Goal: Task Accomplishment & Management: Use online tool/utility

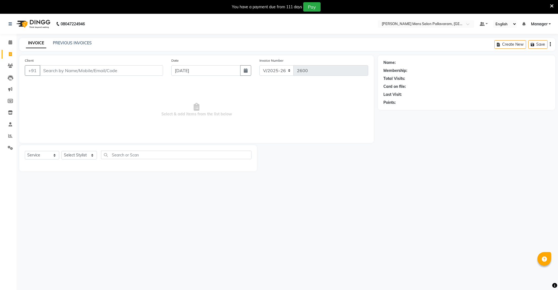
select select "8211"
select select "service"
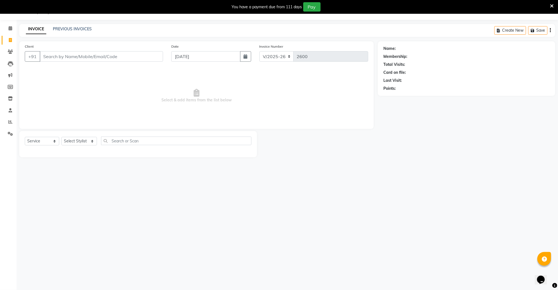
click at [57, 57] on input "Client" at bounding box center [101, 56] width 123 height 10
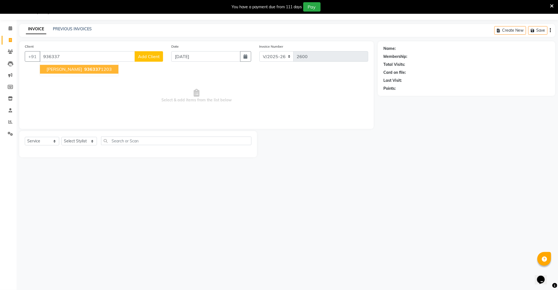
click at [83, 71] on ngb-highlight "936337 1203" at bounding box center [97, 70] width 29 height 6
type input "9363371203"
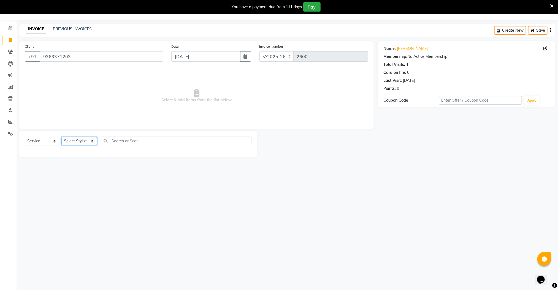
click at [79, 141] on select "Select Stylist Manager [PERSON_NAME] [PERSON_NAME] [PERSON_NAME]" at bounding box center [79, 141] width 36 height 9
select select "78867"
click at [61, 137] on select "Select Stylist Manager [PERSON_NAME] [PERSON_NAME] [PERSON_NAME]" at bounding box center [79, 141] width 36 height 9
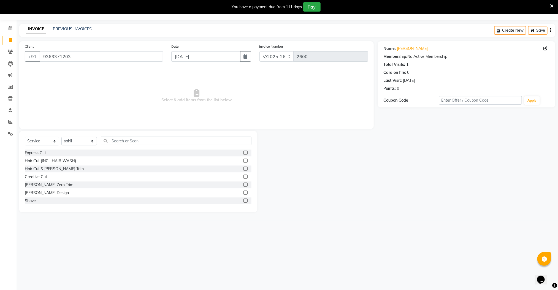
click at [244, 151] on label at bounding box center [246, 153] width 4 height 4
click at [244, 151] on input "checkbox" at bounding box center [246, 153] width 4 height 4
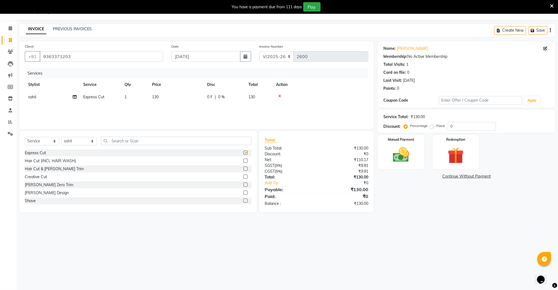
checkbox input "false"
click at [151, 143] on input "text" at bounding box center [176, 141] width 151 height 9
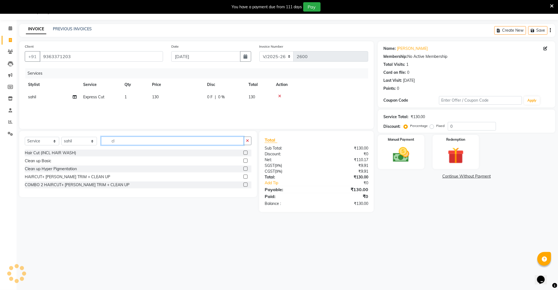
type input "cl"
click at [248, 160] on label at bounding box center [246, 161] width 4 height 4
click at [247, 160] on input "checkbox" at bounding box center [246, 161] width 4 height 4
checkbox input "false"
click at [391, 165] on div "Manual Payment" at bounding box center [401, 153] width 48 height 36
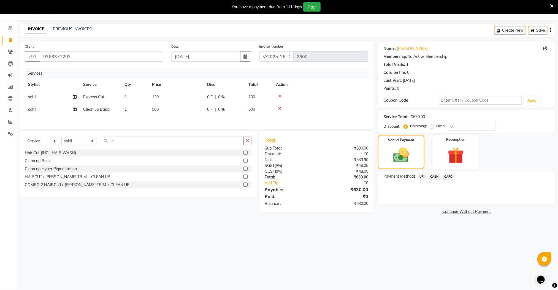
click at [433, 177] on span "CASH" at bounding box center [435, 177] width 12 height 6
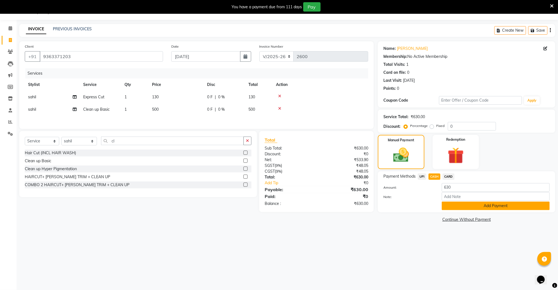
click at [447, 204] on button "Add Payment" at bounding box center [496, 206] width 108 height 9
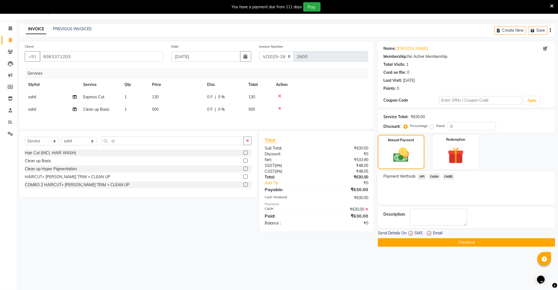
click at [457, 242] on button "Checkout" at bounding box center [467, 242] width 178 height 9
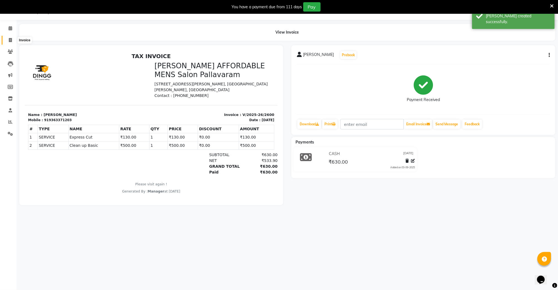
click at [9, 38] on icon at bounding box center [10, 40] width 3 height 4
select select "8211"
select select "service"
